Goal: Information Seeking & Learning: Compare options

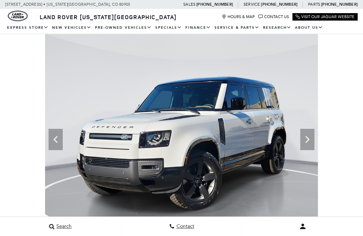
click at [314, 146] on icon at bounding box center [307, 139] width 14 height 14
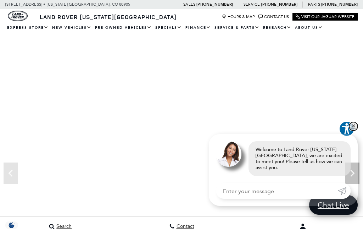
click at [353, 130] on link "✕" at bounding box center [353, 126] width 9 height 9
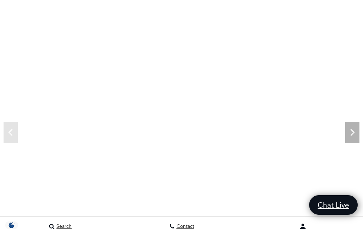
click at [356, 131] on icon "Next" at bounding box center [352, 132] width 14 height 14
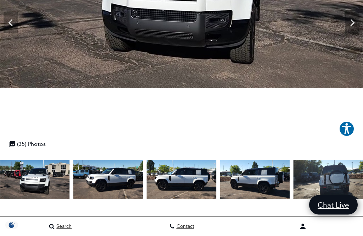
scroll to position [151, 0]
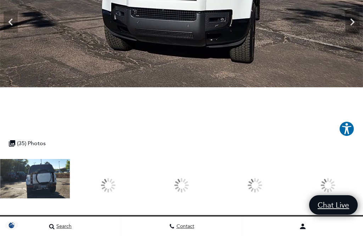
click at [341, 179] on div at bounding box center [328, 185] width 70 height 52
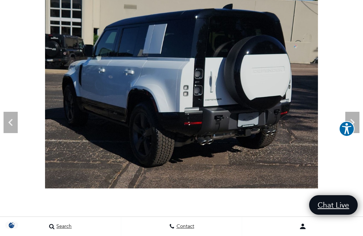
scroll to position [50, 0]
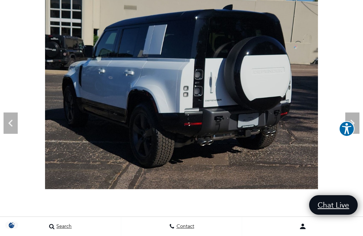
click at [353, 117] on icon "Next" at bounding box center [352, 123] width 14 height 14
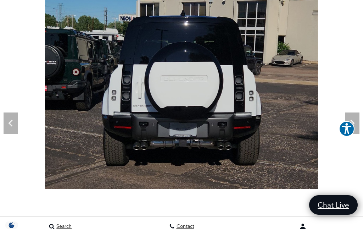
click at [353, 120] on icon "Next" at bounding box center [352, 123] width 14 height 14
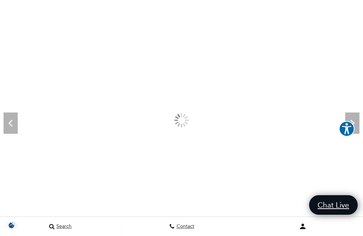
click at [353, 121] on icon "Next" at bounding box center [352, 123] width 14 height 14
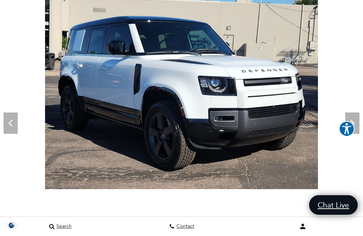
click at [353, 117] on icon "Next" at bounding box center [352, 123] width 14 height 14
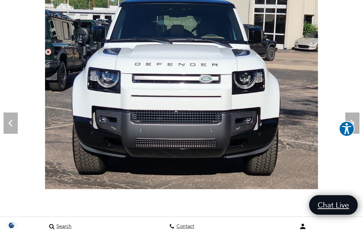
click at [351, 121] on icon "Next" at bounding box center [352, 122] width 4 height 7
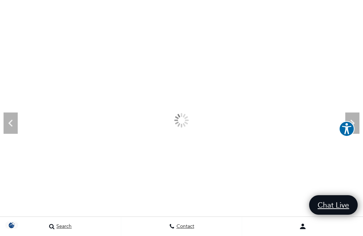
click at [351, 121] on icon "Next" at bounding box center [352, 122] width 4 height 7
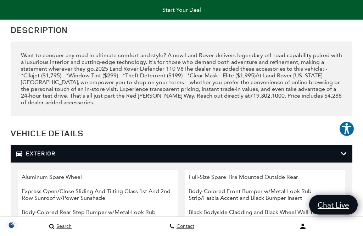
scroll to position [1399, 0]
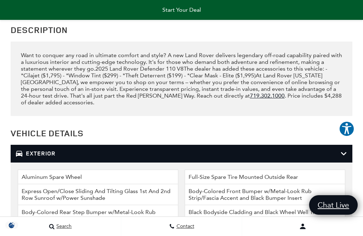
click at [345, 157] on icon at bounding box center [344, 153] width 6 height 7
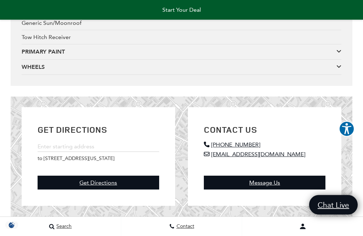
scroll to position [1974, 0]
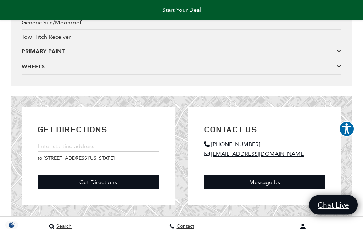
click at [341, 69] on icon at bounding box center [338, 66] width 5 height 6
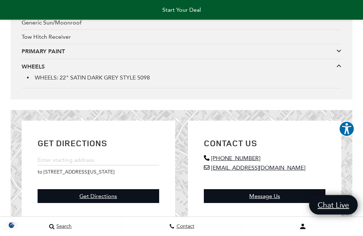
scroll to position [1974, 0]
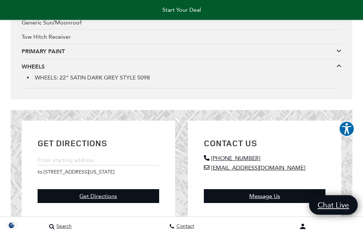
click at [341, 54] on icon at bounding box center [338, 51] width 5 height 6
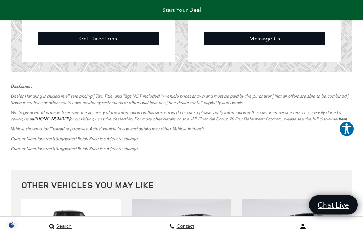
scroll to position [2335, 0]
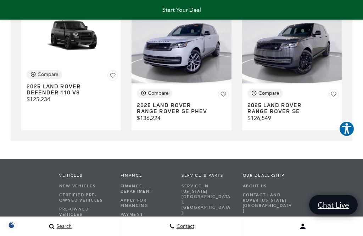
click at [66, 96] on h3 "2025 LAND ROVER Defender 110 V8" at bounding box center [63, 90] width 73 height 12
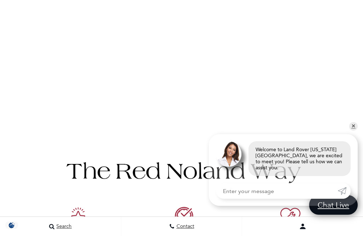
scroll to position [894, 0]
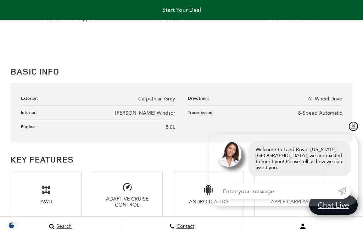
click at [353, 130] on link "✕" at bounding box center [353, 126] width 9 height 9
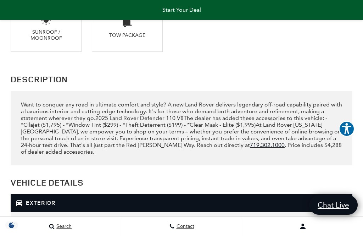
scroll to position [1455, 0]
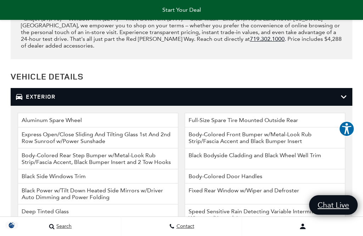
click at [346, 100] on icon at bounding box center [344, 96] width 6 height 7
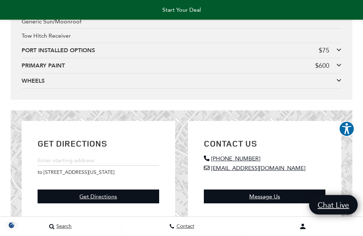
scroll to position [1975, 0]
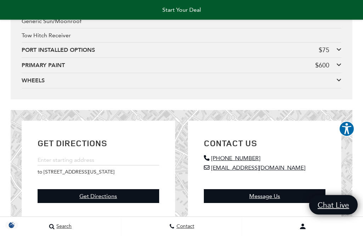
click at [341, 52] on icon at bounding box center [338, 50] width 5 height 6
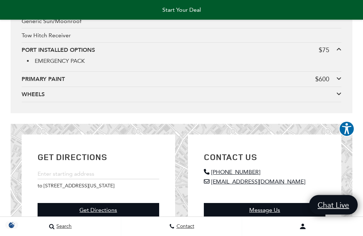
scroll to position [1975, 0]
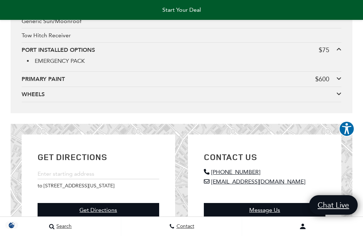
click at [339, 81] on icon at bounding box center [338, 79] width 5 height 6
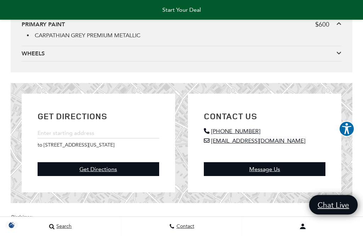
scroll to position [2030, 0]
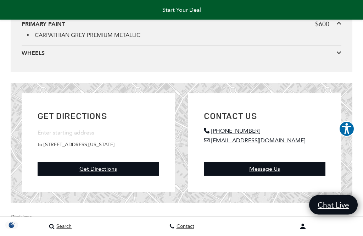
click at [339, 56] on icon at bounding box center [338, 53] width 5 height 6
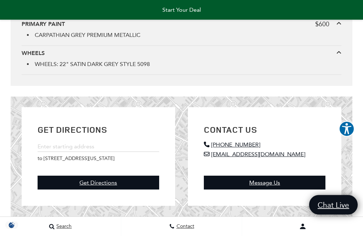
scroll to position [2030, 0]
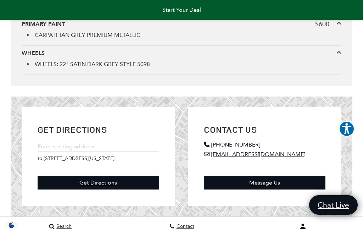
click at [340, 55] on icon at bounding box center [338, 53] width 5 height 6
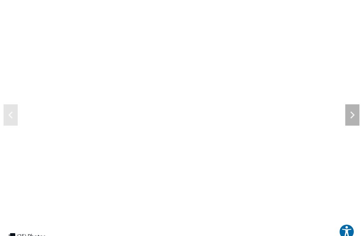
scroll to position [0, 0]
